Goal: Information Seeking & Learning: Learn about a topic

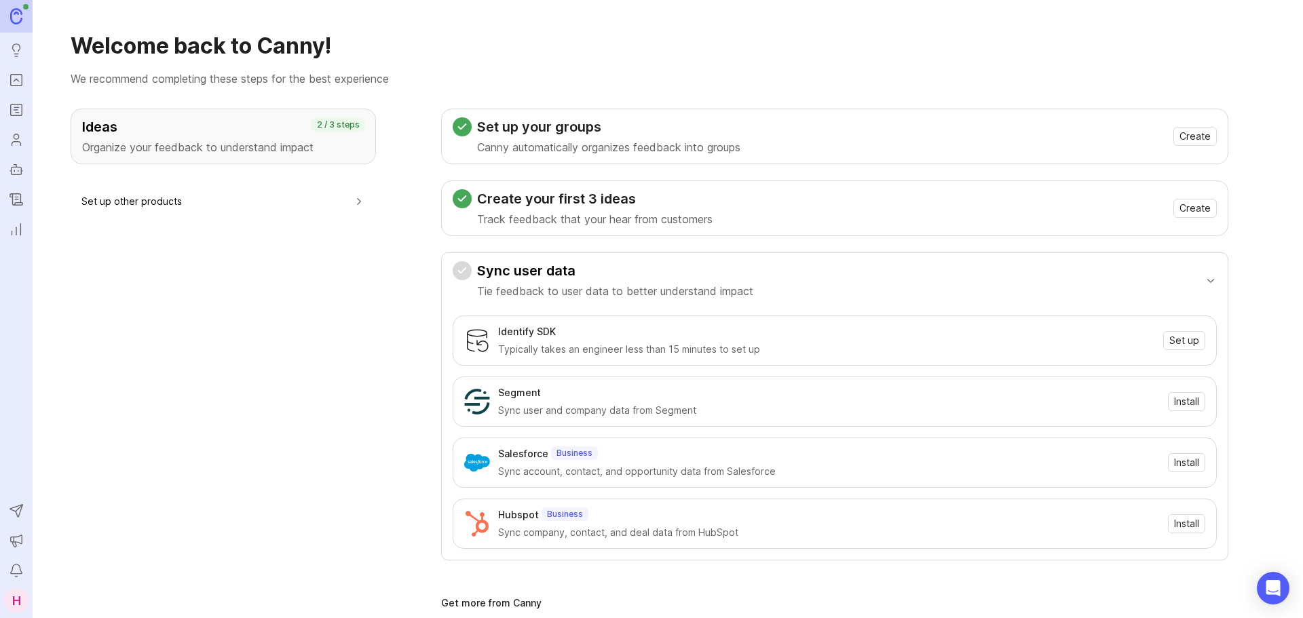
drag, startPoint x: 0, startPoint y: 0, endPoint x: 15, endPoint y: 79, distance: 80.8
click at [15, 79] on icon "Portal" at bounding box center [16, 80] width 15 height 16
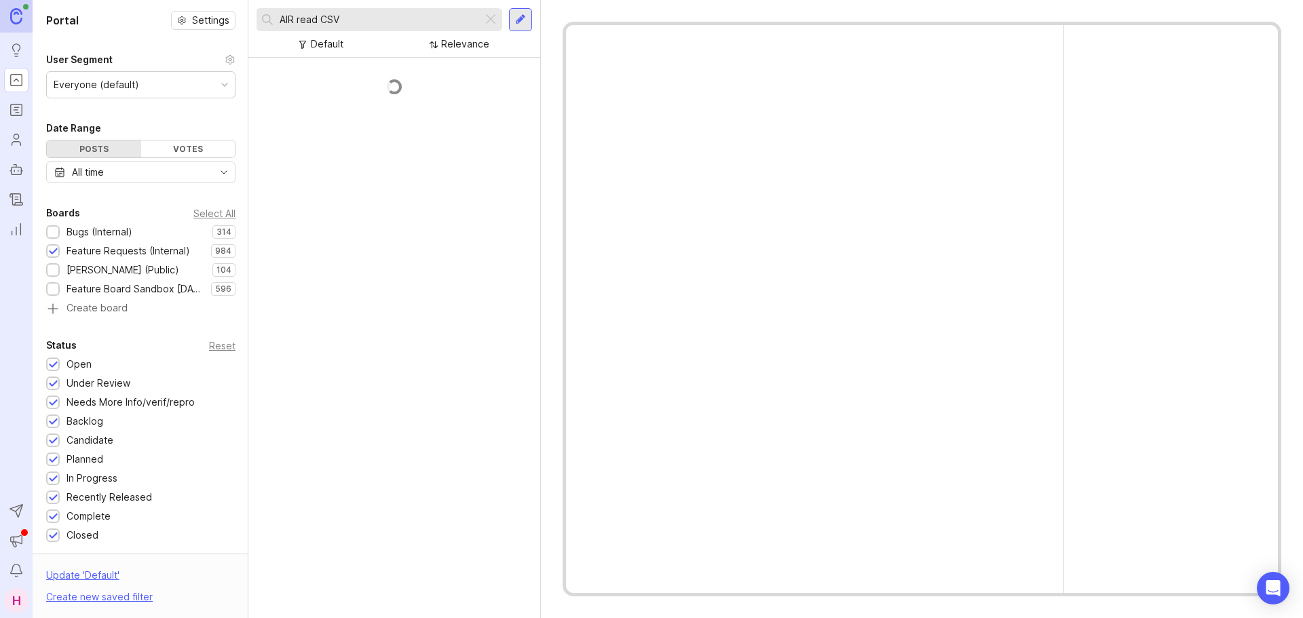
click at [489, 19] on div at bounding box center [490, 20] width 16 height 18
click at [389, 22] on input "text" at bounding box center [388, 19] width 217 height 15
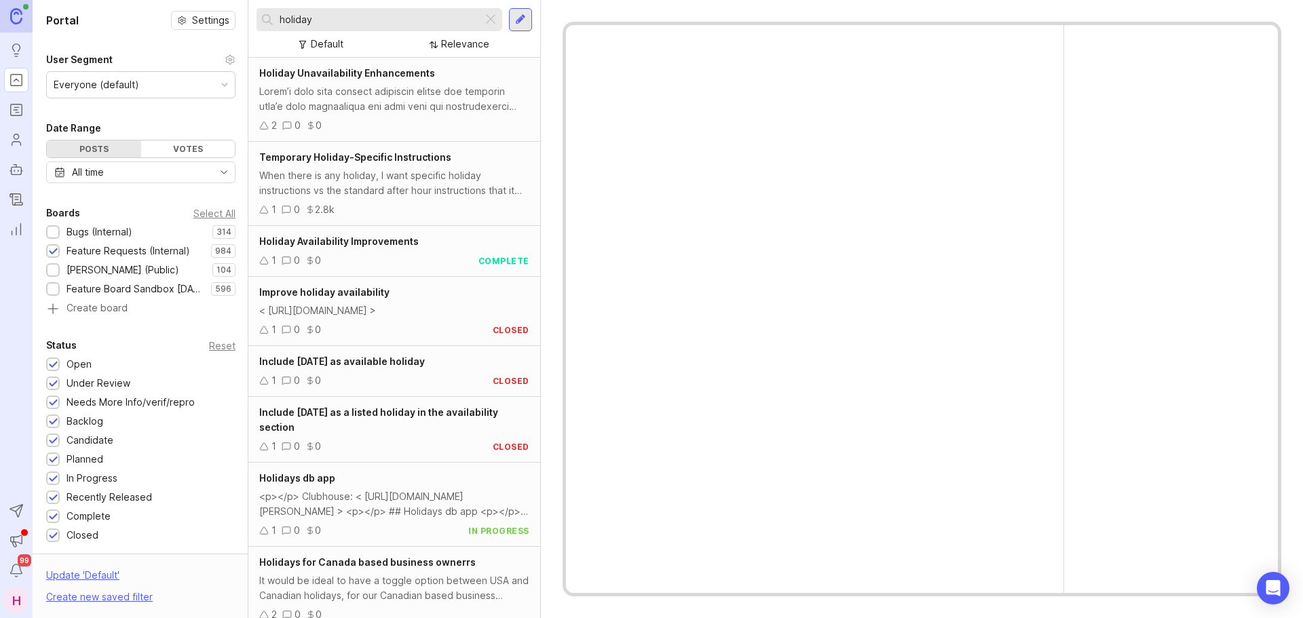
type input "holiday"
click at [387, 251] on div "Holiday Availability Improvements 1 0 0 complete" at bounding box center [394, 251] width 292 height 51
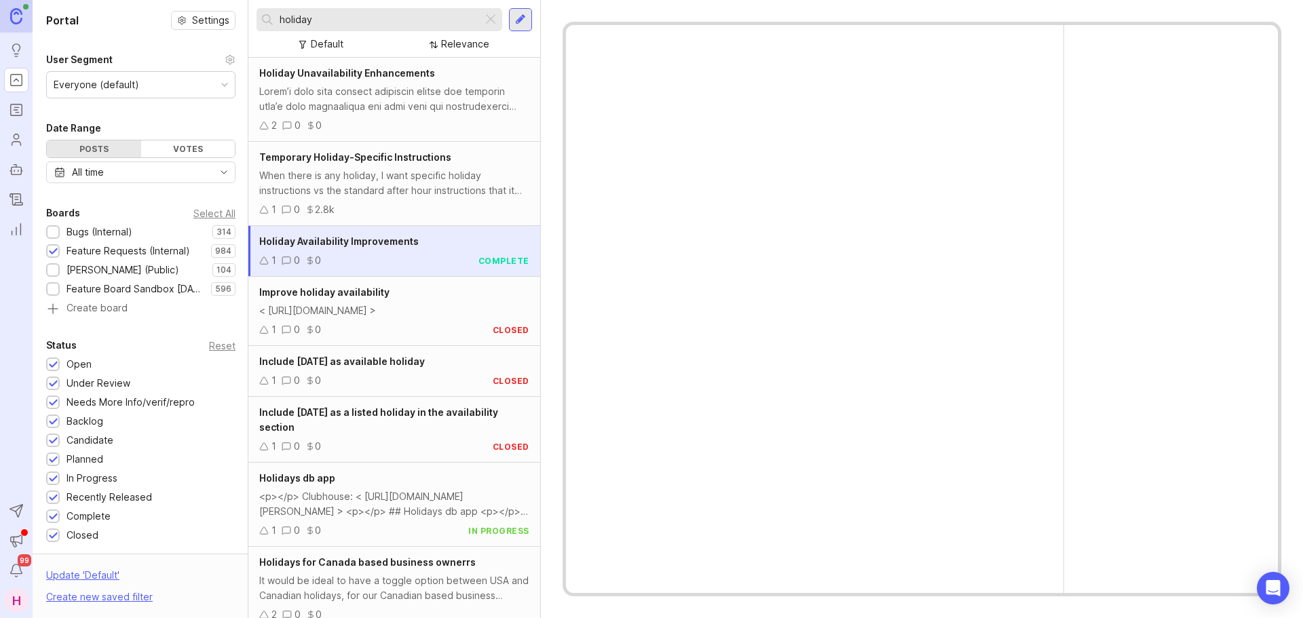
click at [382, 170] on div "When there is any holiday, I want specific holiday instructions vs the standard…" at bounding box center [394, 183] width 270 height 30
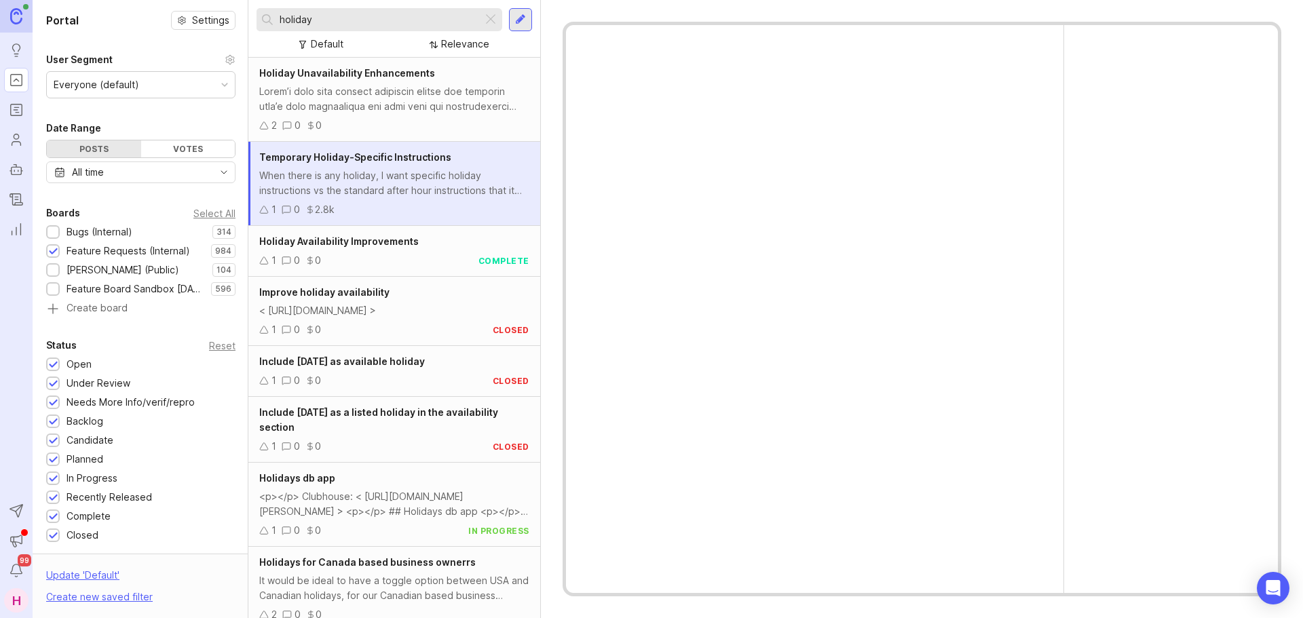
click at [372, 84] on div at bounding box center [394, 99] width 270 height 30
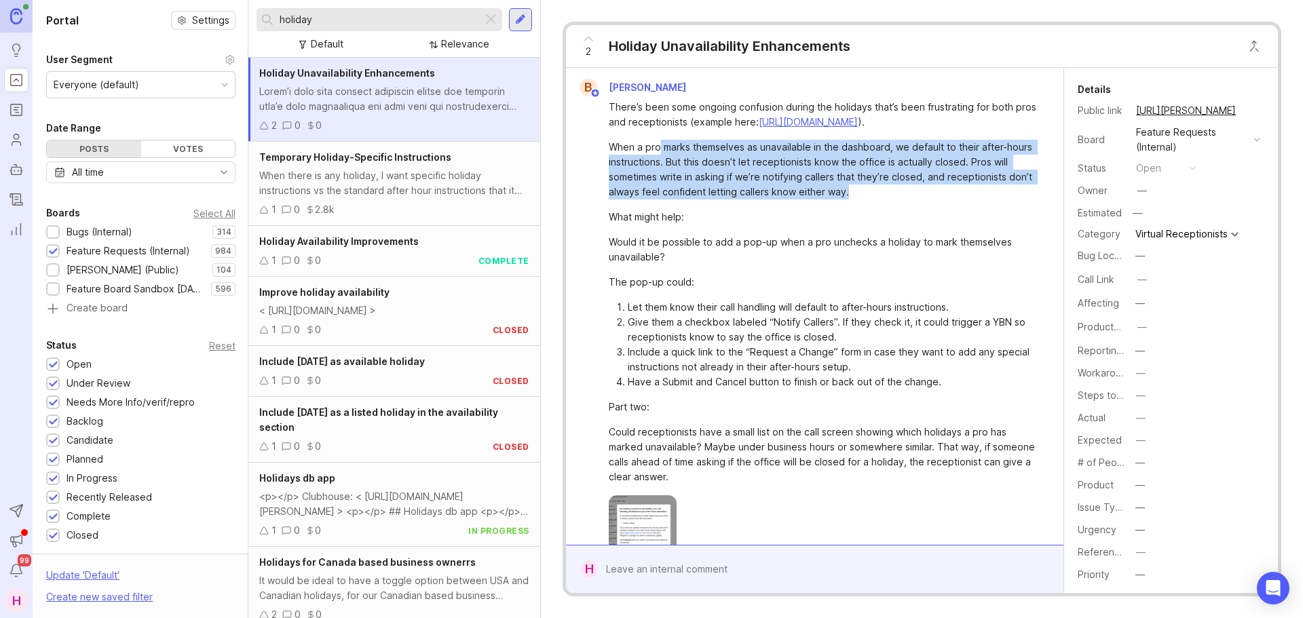
drag, startPoint x: 660, startPoint y: 180, endPoint x: 895, endPoint y: 218, distance: 238.4
click at [895, 199] on div "When a pro marks themselves as unavailable in the dashboard, we default to thei…" at bounding box center [822, 170] width 427 height 60
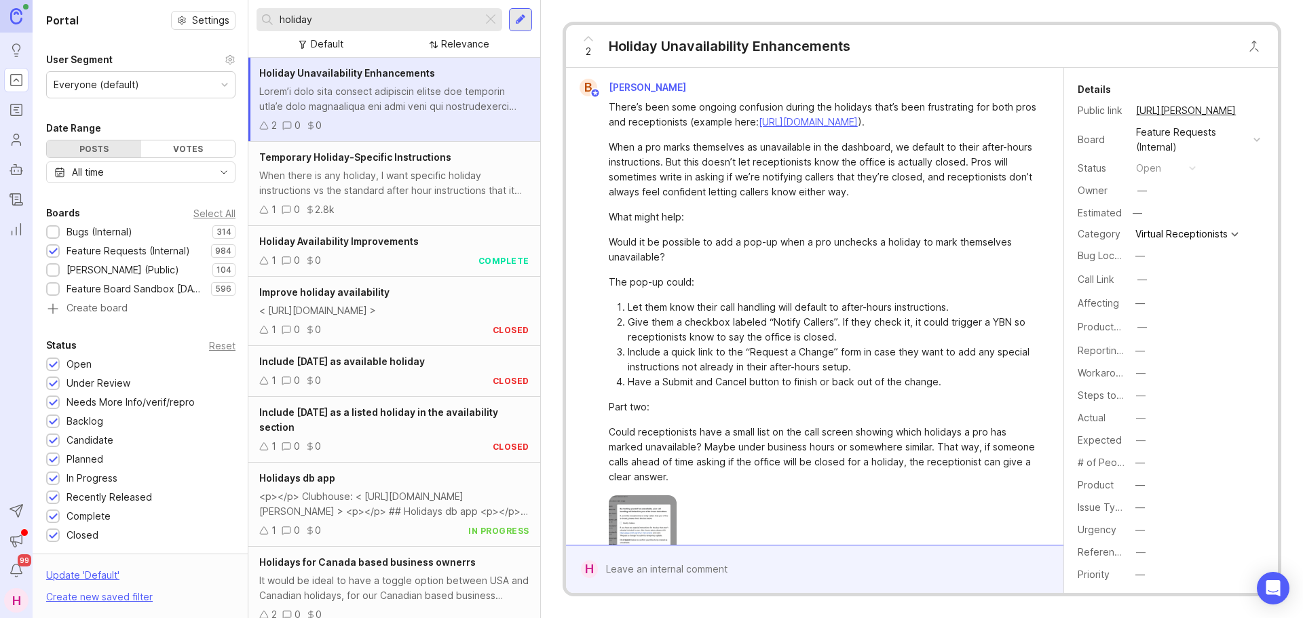
click at [411, 182] on div "When there is any holiday, I want specific holiday instructions vs the standard…" at bounding box center [394, 183] width 270 height 30
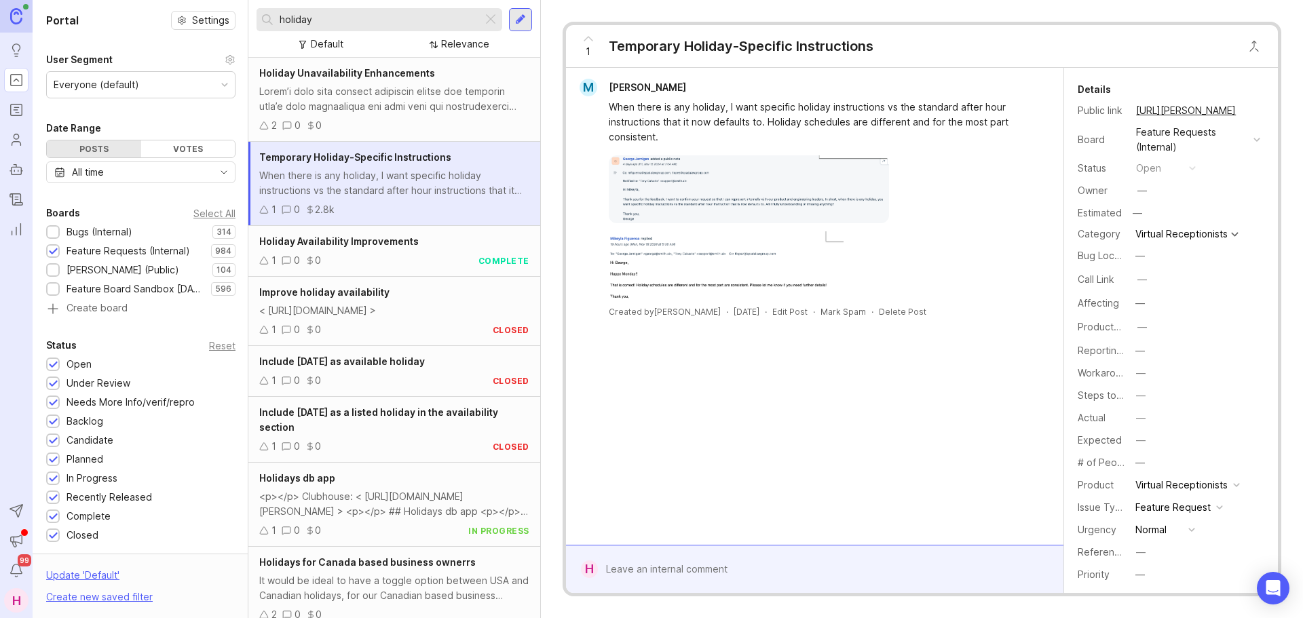
click at [395, 240] on span "Holiday Availability Improvements" at bounding box center [338, 241] width 159 height 12
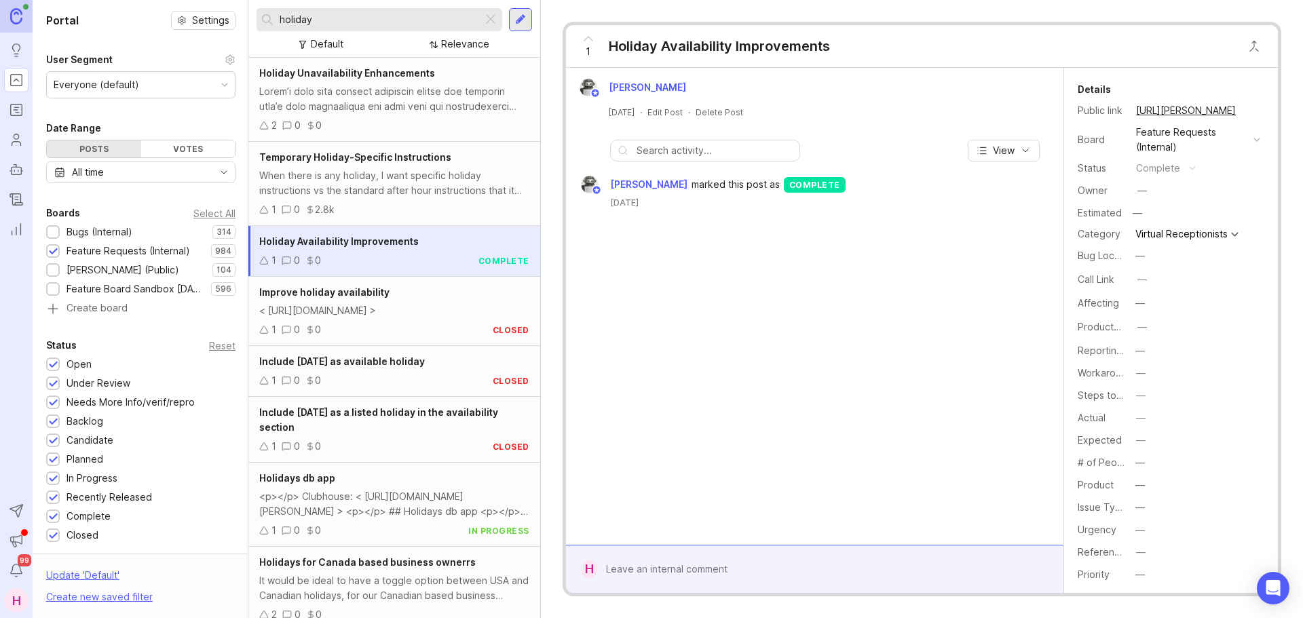
click at [421, 309] on div "< [URL][DOMAIN_NAME] >" at bounding box center [394, 310] width 270 height 15
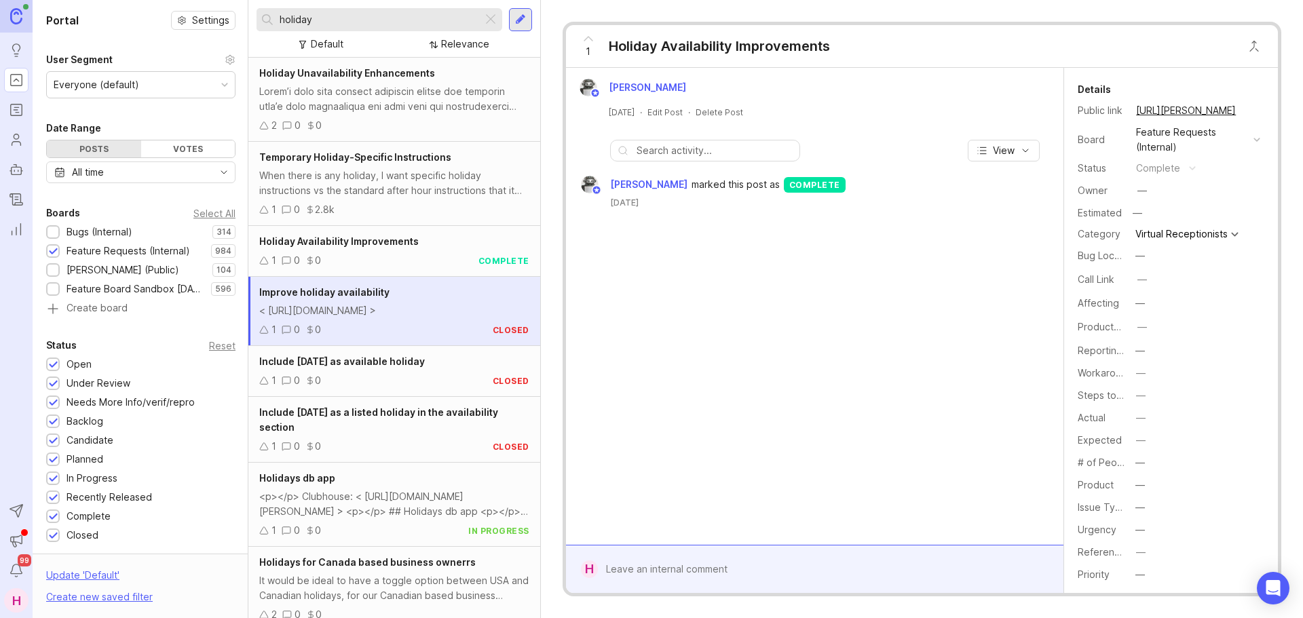
click at [378, 109] on div at bounding box center [394, 99] width 270 height 30
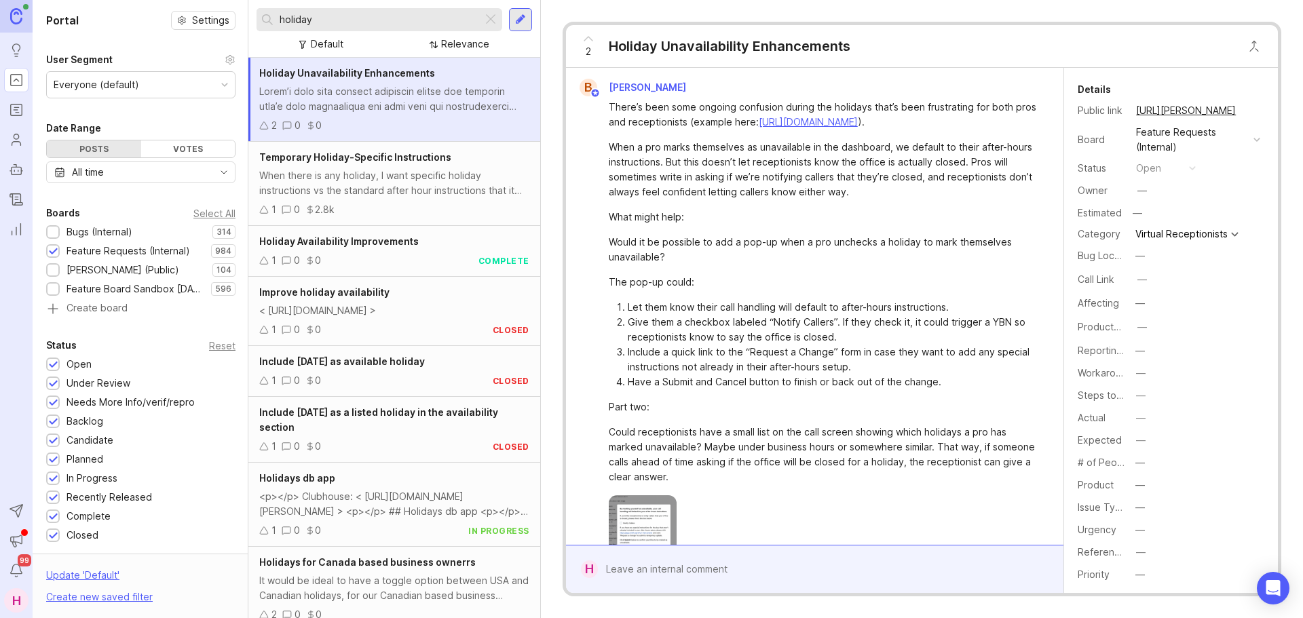
click at [587, 51] on span "2" at bounding box center [588, 51] width 5 height 15
